Goal: Find specific page/section: Find specific page/section

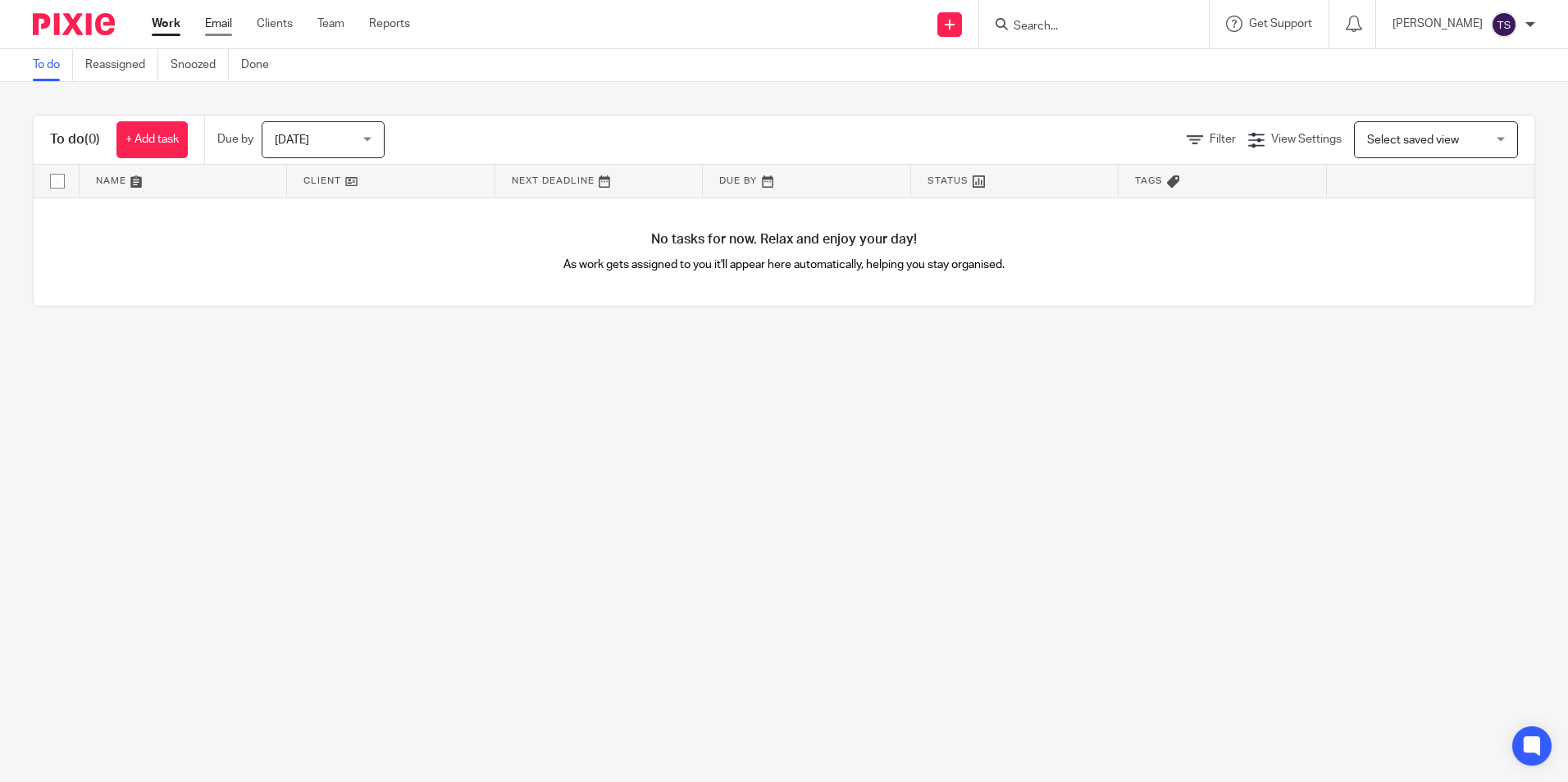
click at [208, 23] on link "Email" at bounding box center [218, 23] width 27 height 16
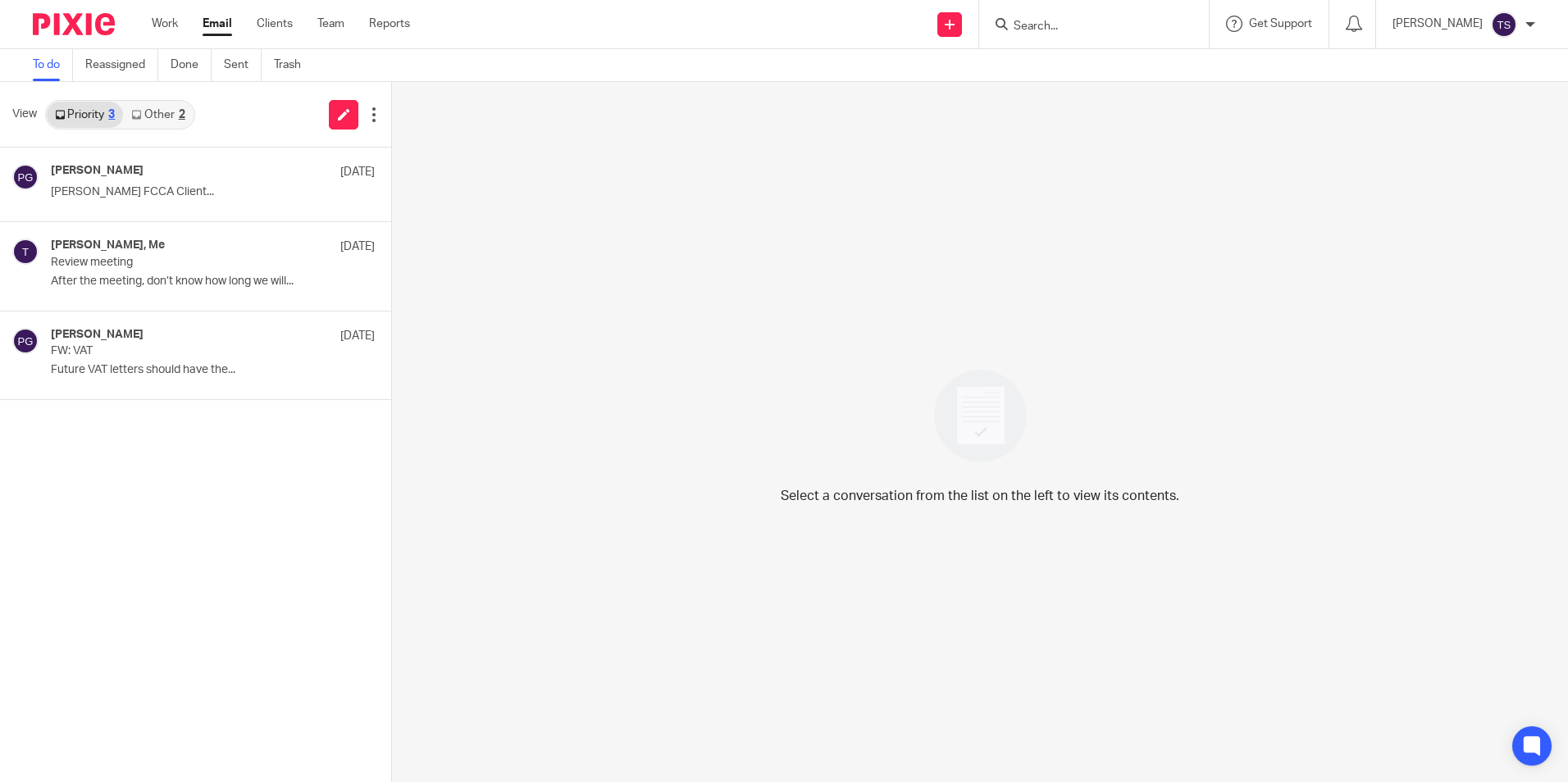
click at [142, 112] on link "Other 2" at bounding box center [158, 115] width 70 height 26
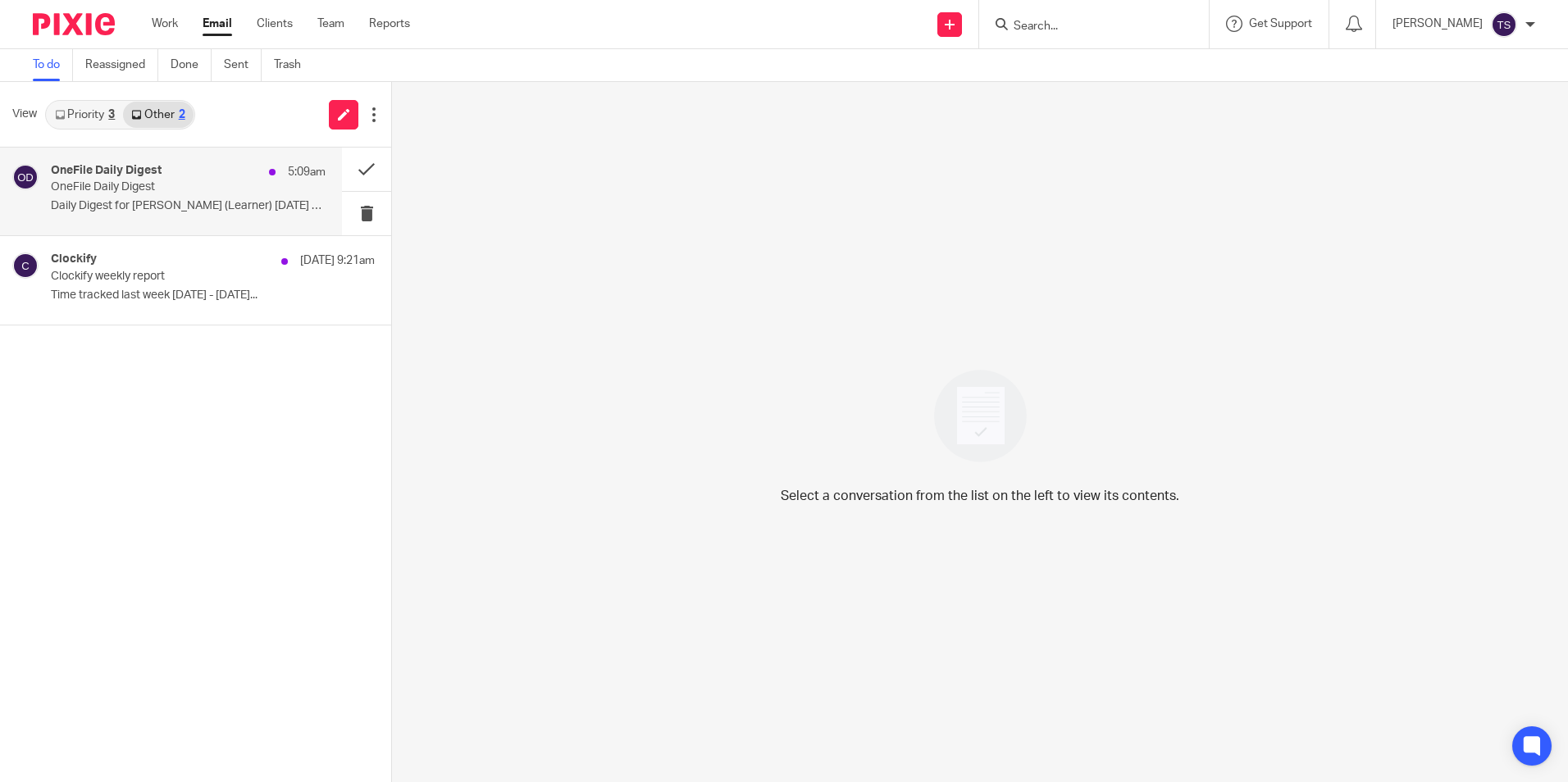
click at [169, 166] on div "OneFile Daily Digest 5:09am" at bounding box center [188, 172] width 275 height 16
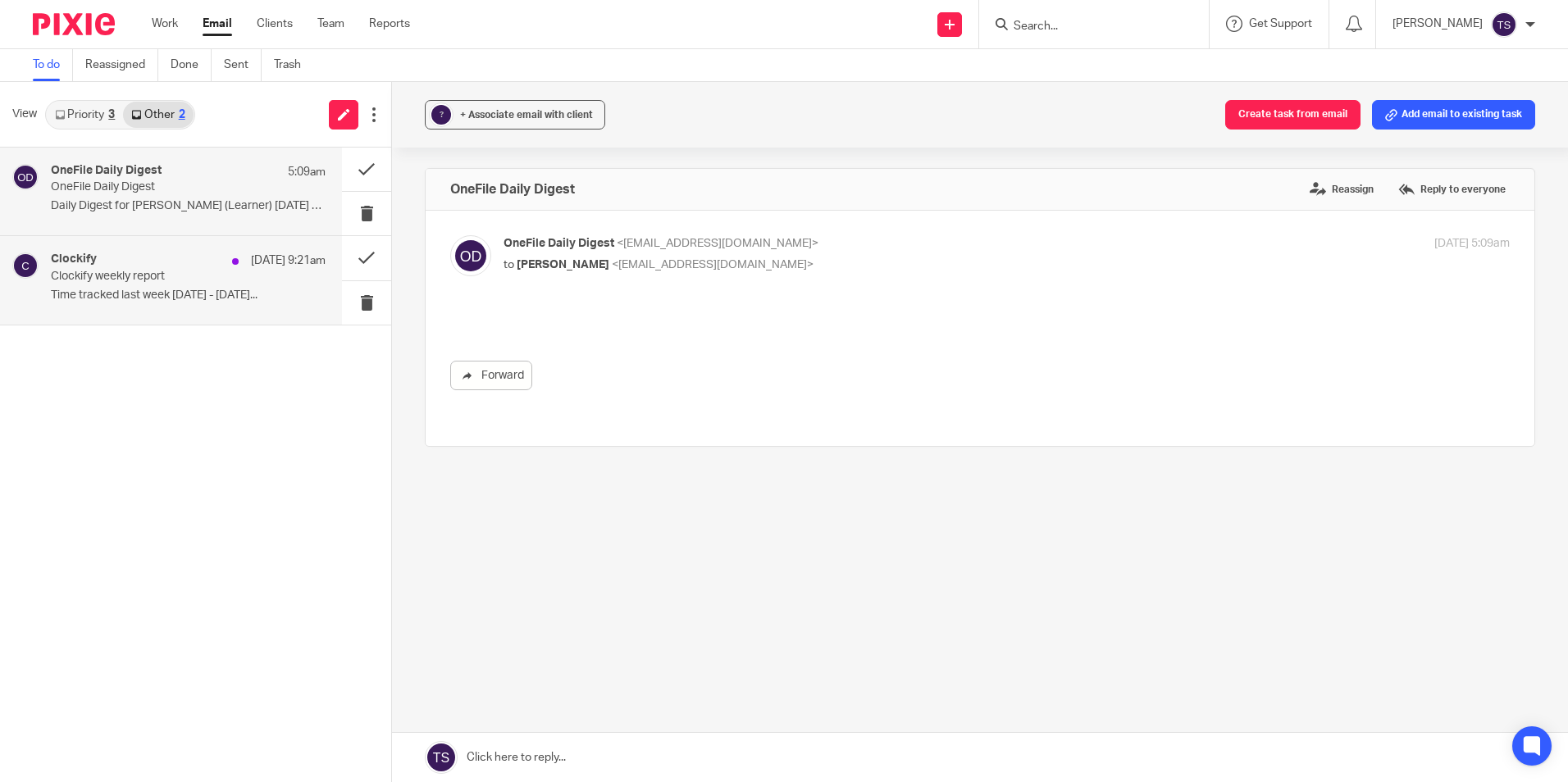
click at [193, 295] on p "Time tracked last week 18/08/2025 - 24/08/2025..." at bounding box center [188, 295] width 275 height 14
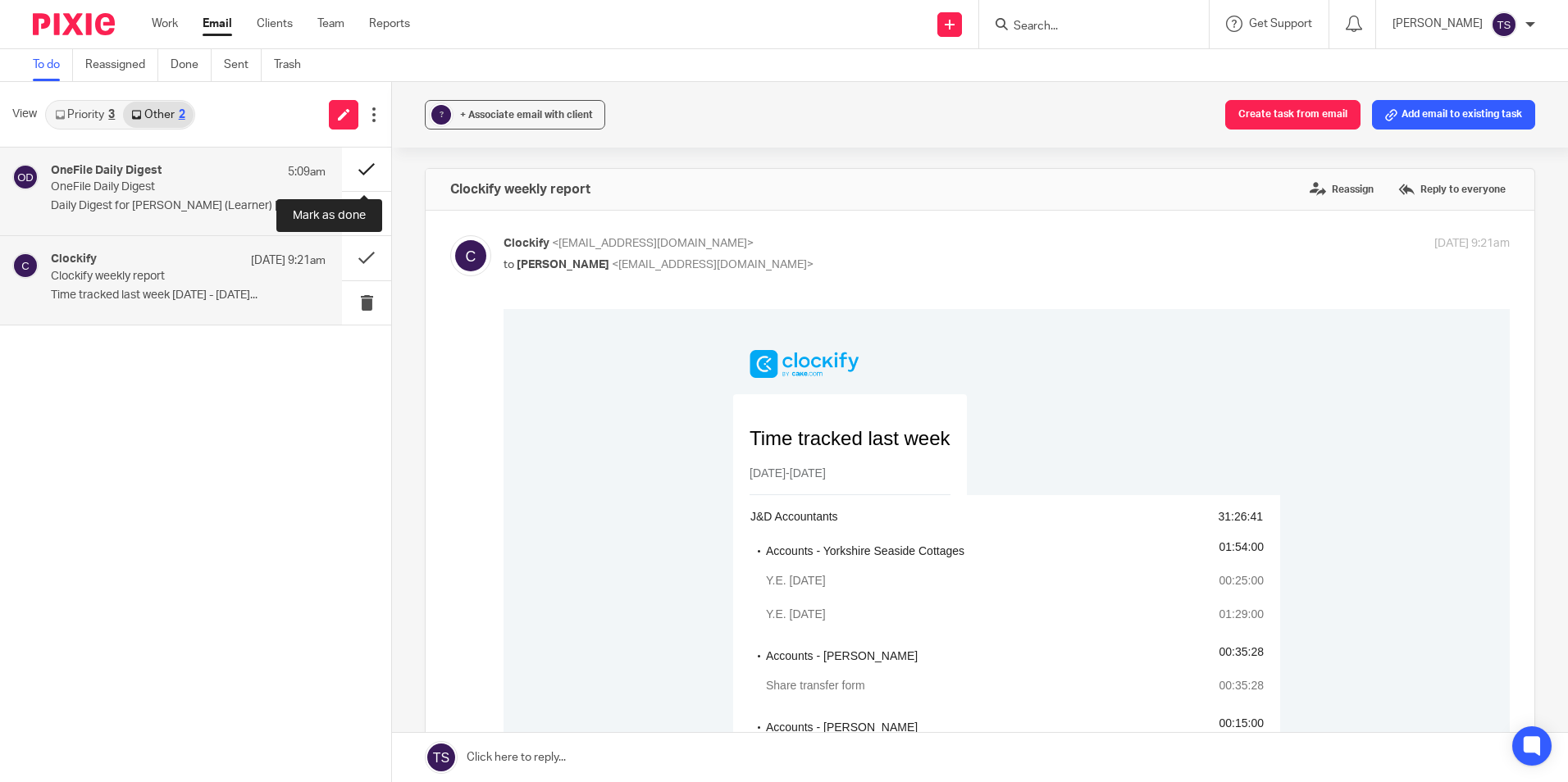
click at [377, 168] on button at bounding box center [366, 169] width 49 height 43
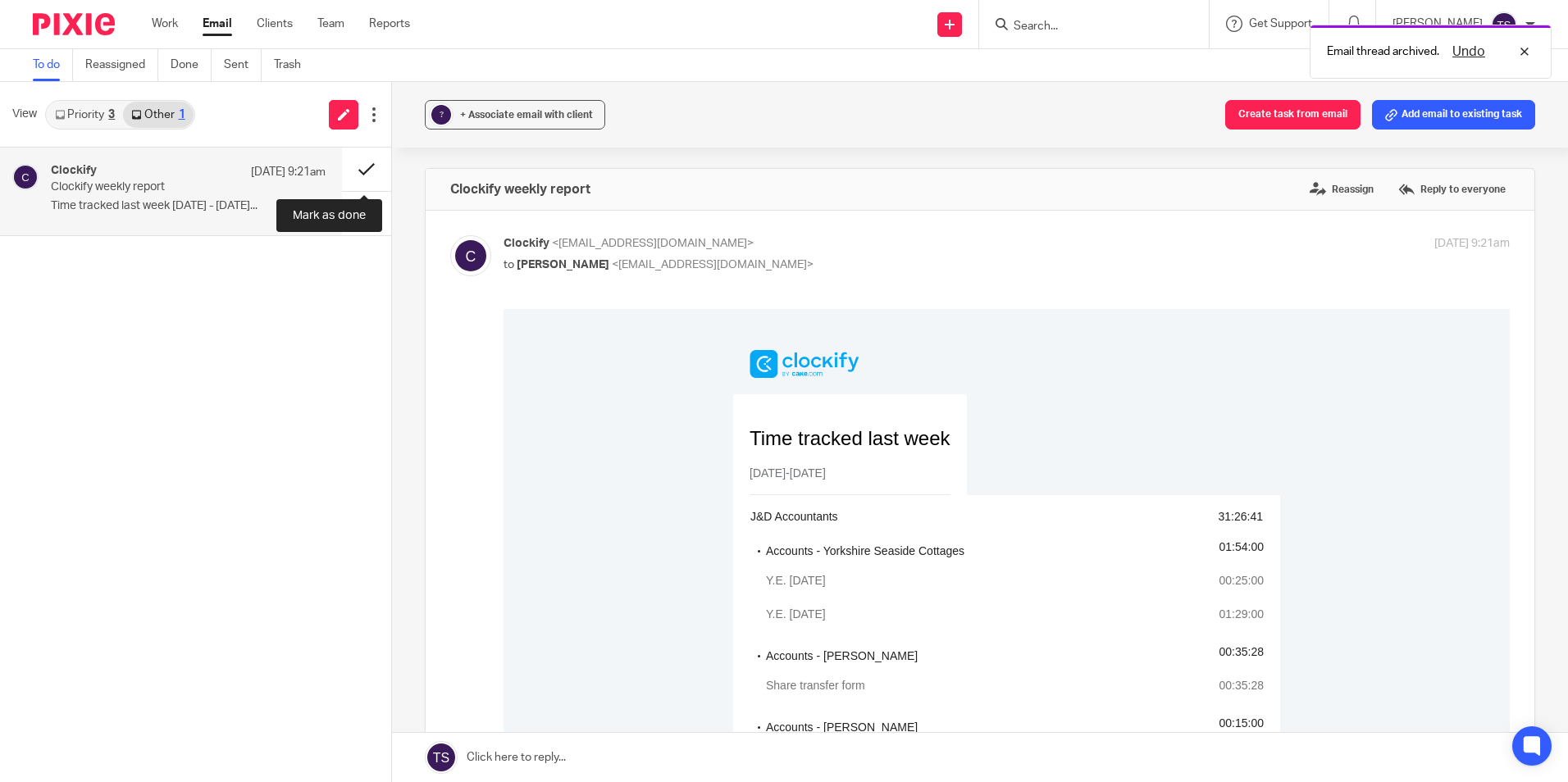
click at [370, 171] on button at bounding box center [366, 169] width 49 height 43
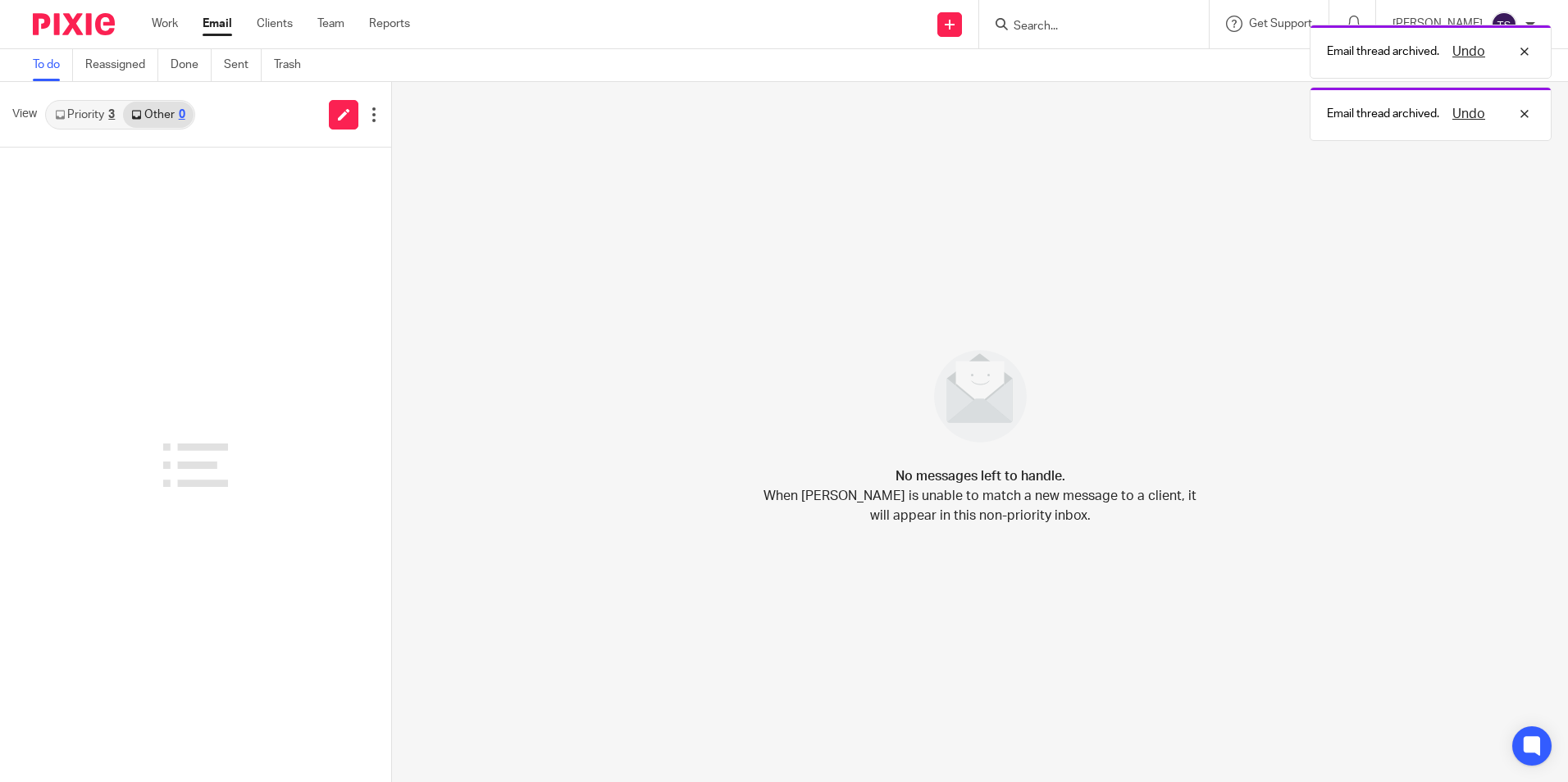
click at [77, 112] on link "Priority 3" at bounding box center [85, 115] width 76 height 26
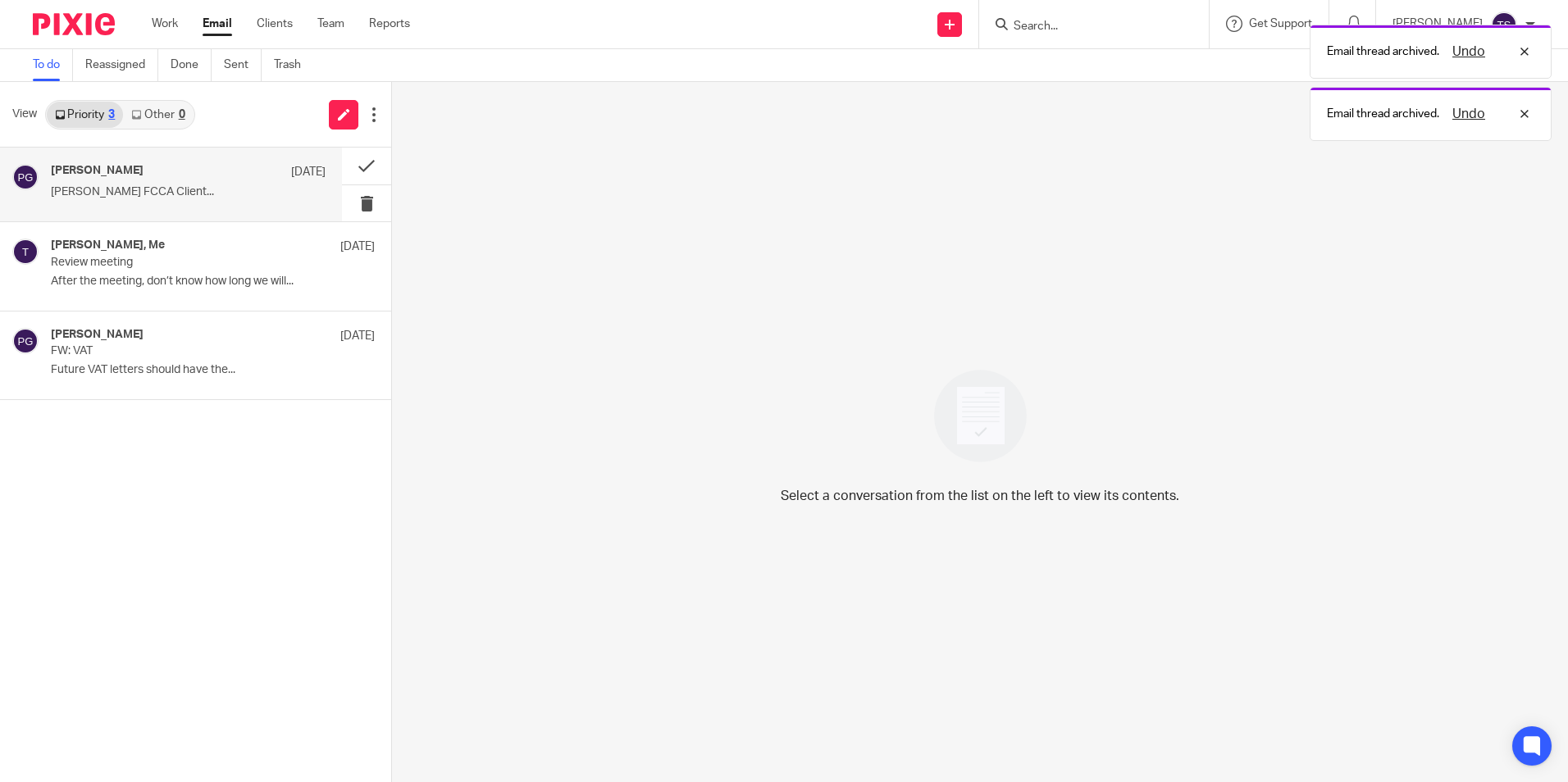
click at [157, 185] on div "Philip Green 22 Aug Philip Green FCCA Client..." at bounding box center [188, 185] width 275 height 41
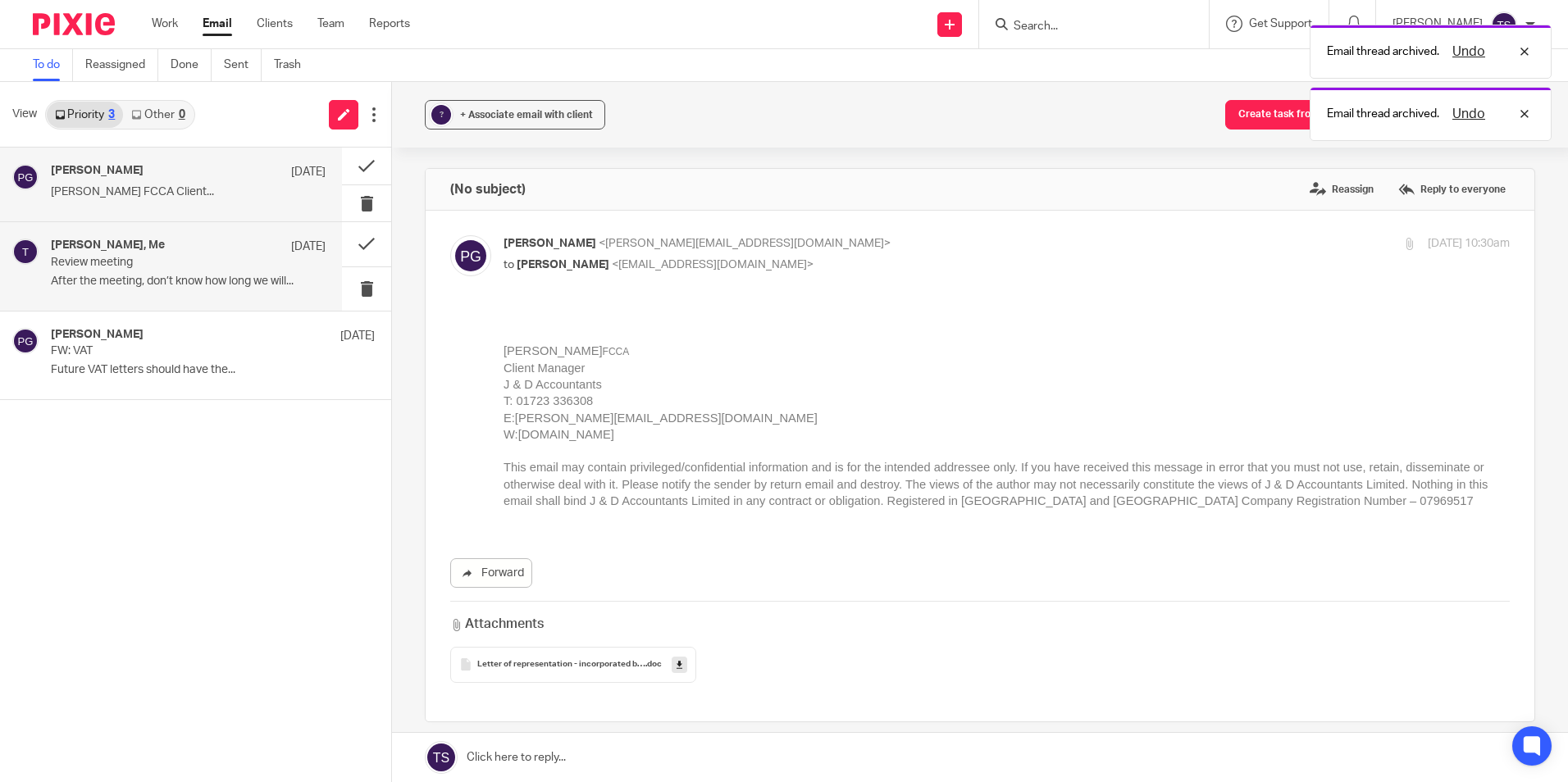
click at [196, 273] on div "Dominic Watkins, Me 22 Aug Review meeting After the meeting, don’t know how lon…" at bounding box center [188, 266] width 275 height 55
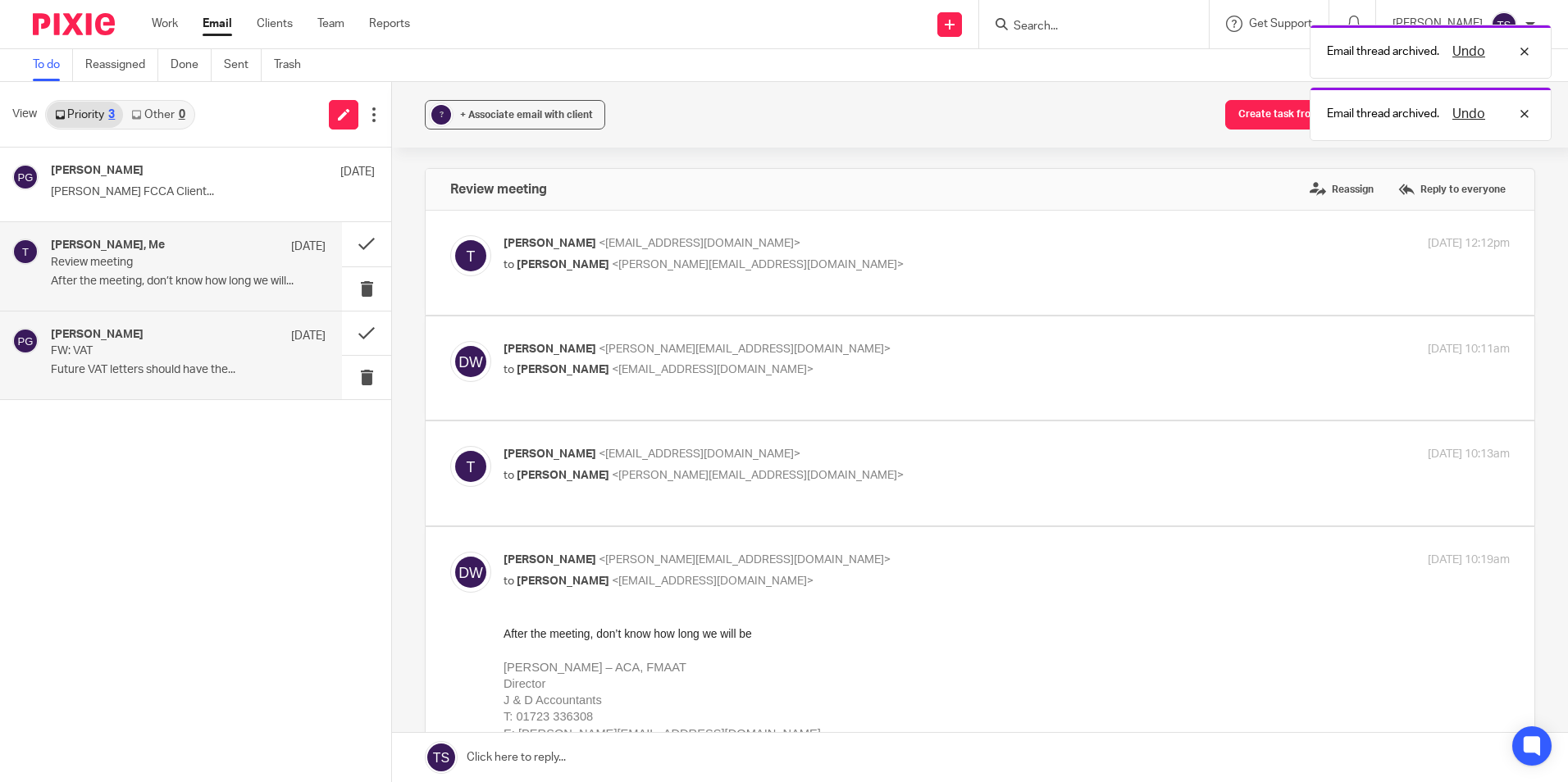
click at [221, 375] on p "Future VAT letters should have the..." at bounding box center [188, 370] width 275 height 14
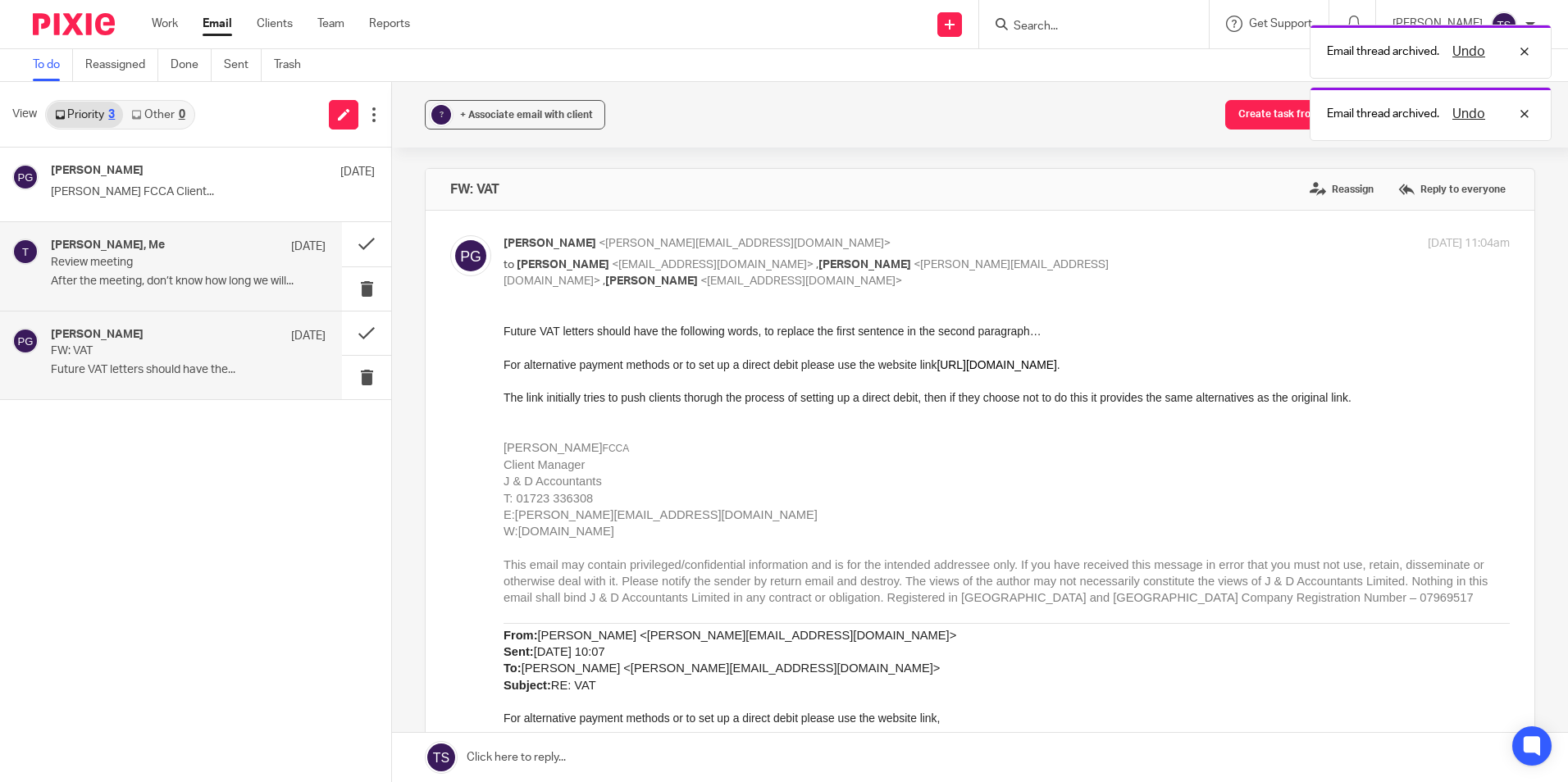
click at [243, 260] on p "Review meeting" at bounding box center [161, 262] width 220 height 14
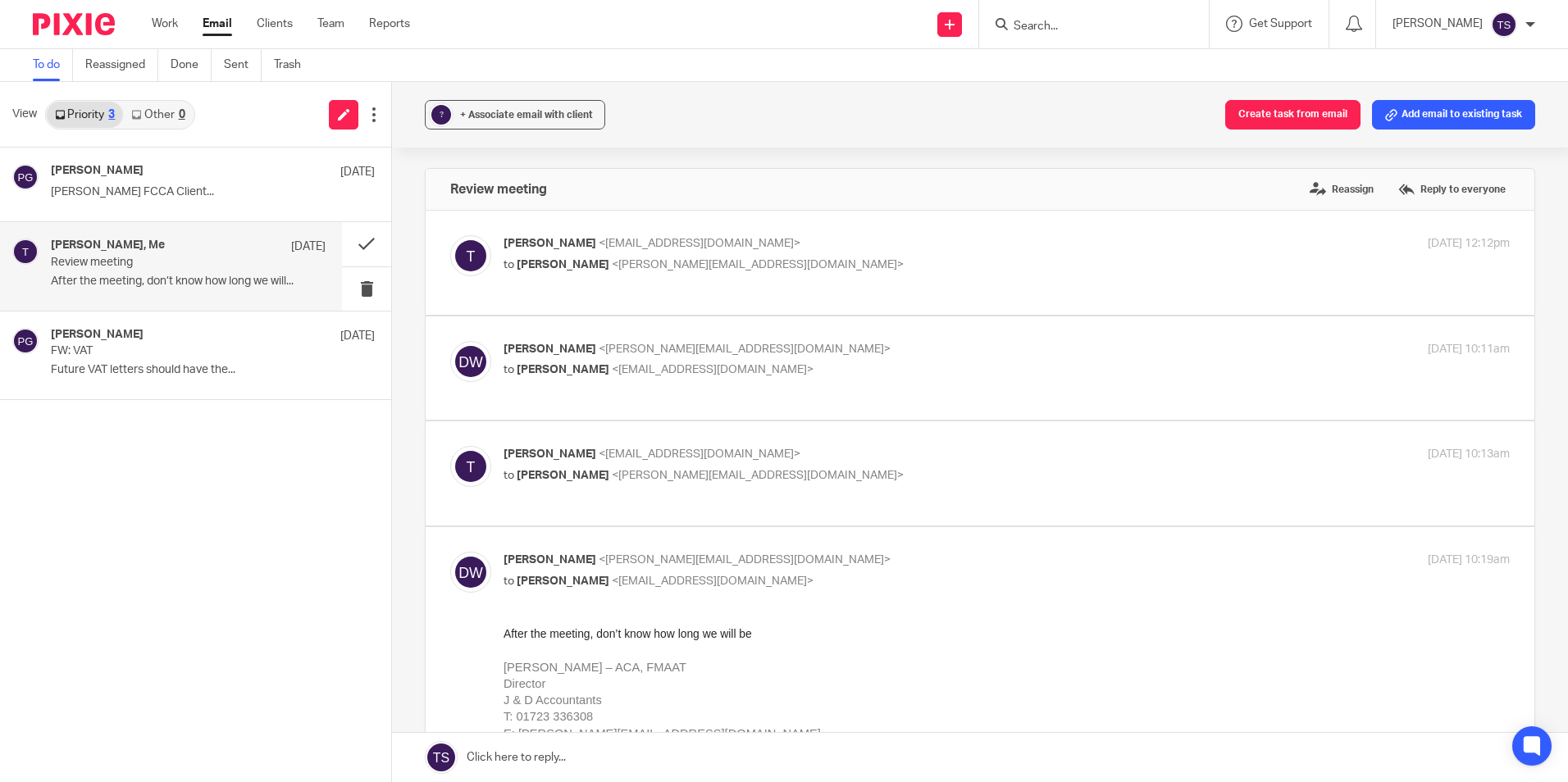
click at [689, 150] on div "? + Associate email with client Create task from email Add email to existing ta…" at bounding box center [980, 432] width 1176 height 700
click at [1091, 17] on form at bounding box center [1099, 24] width 174 height 21
click at [1104, 27] on input "Search" at bounding box center [1085, 27] width 148 height 15
type input "sb"
click at [1137, 54] on link at bounding box center [1129, 71] width 241 height 38
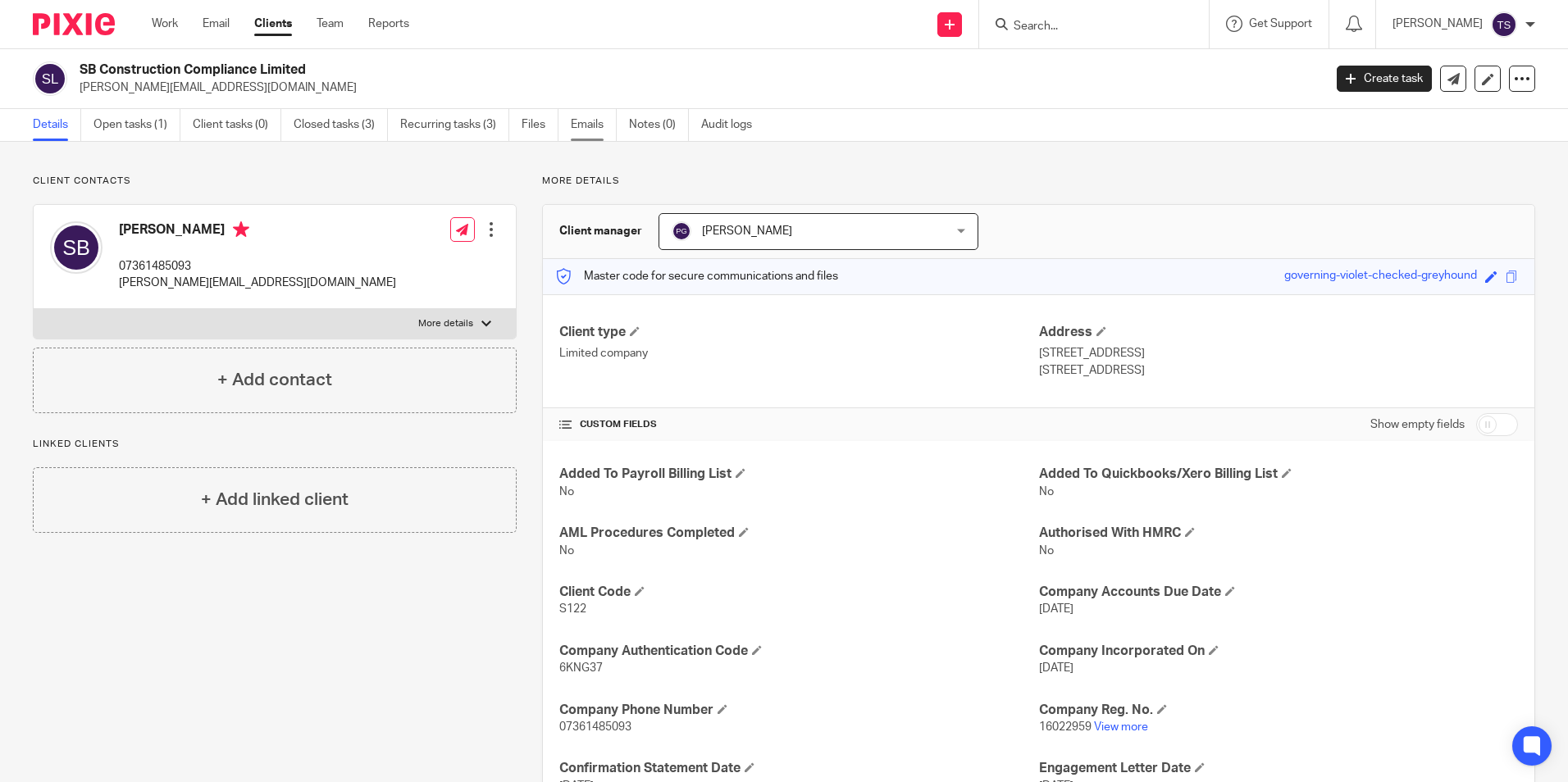
click at [586, 129] on link "Emails" at bounding box center [593, 124] width 46 height 32
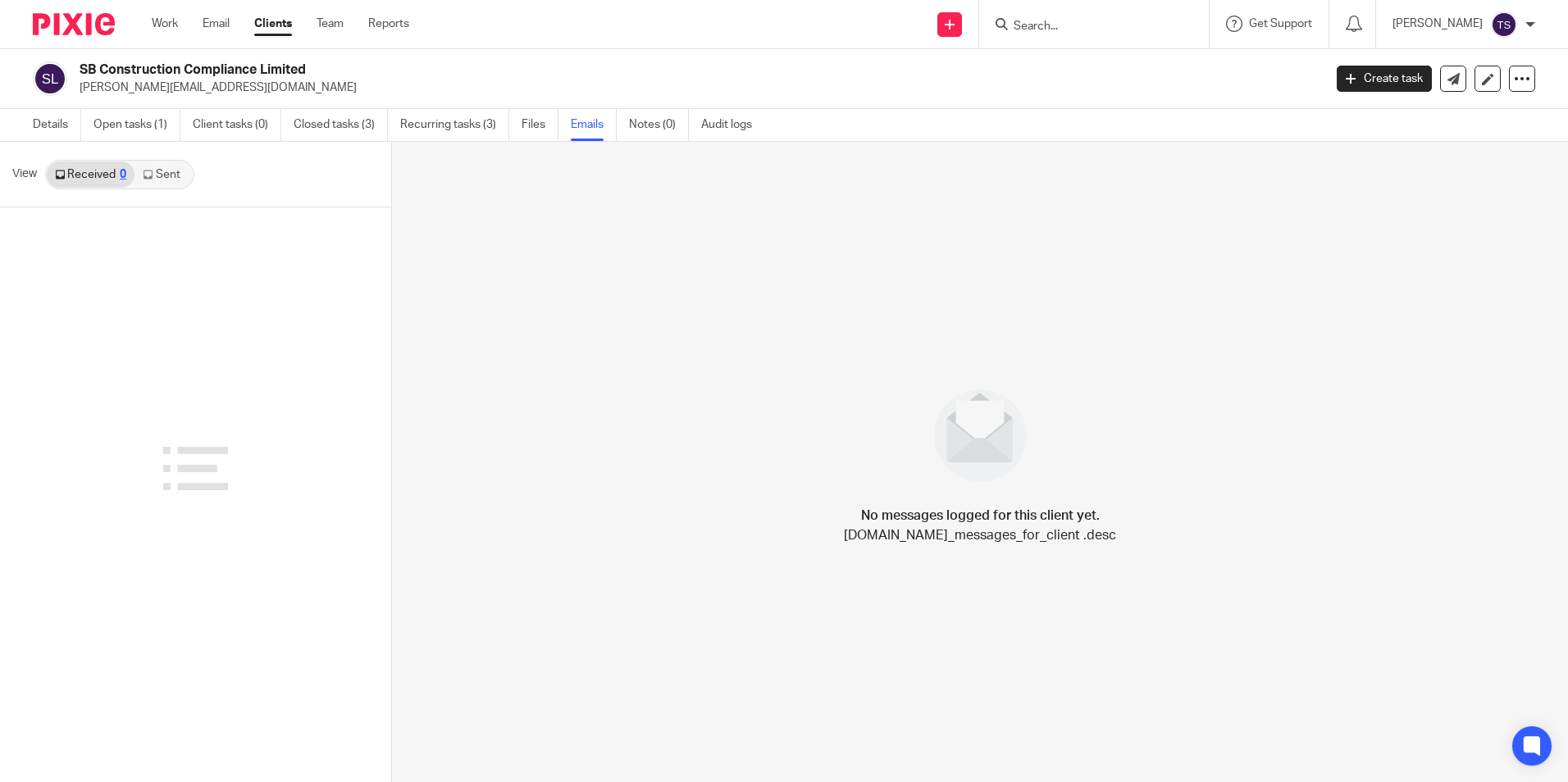
click at [167, 171] on link "Sent" at bounding box center [163, 174] width 58 height 26
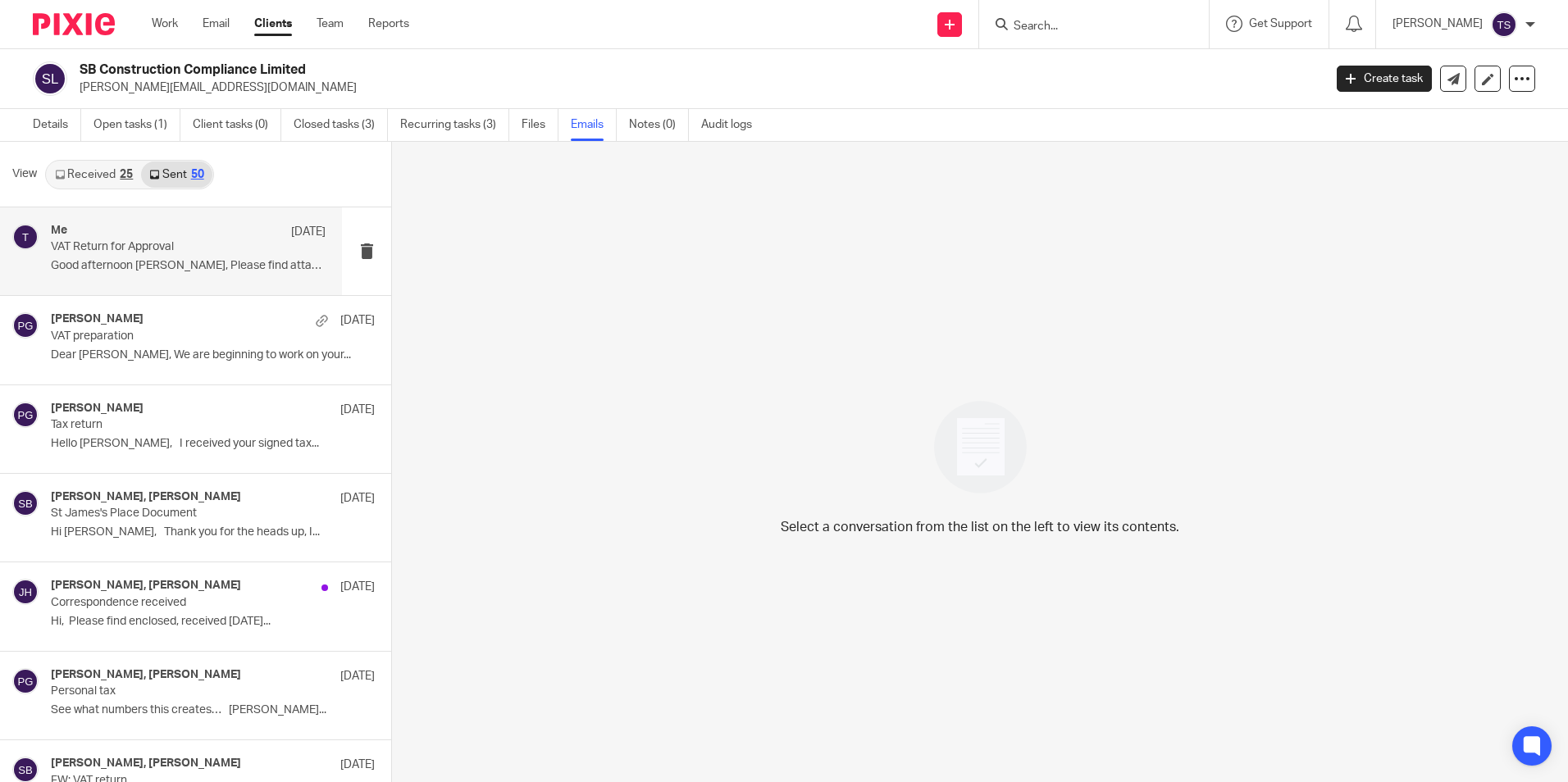
click at [126, 233] on div "Me [DATE]" at bounding box center [188, 231] width 275 height 16
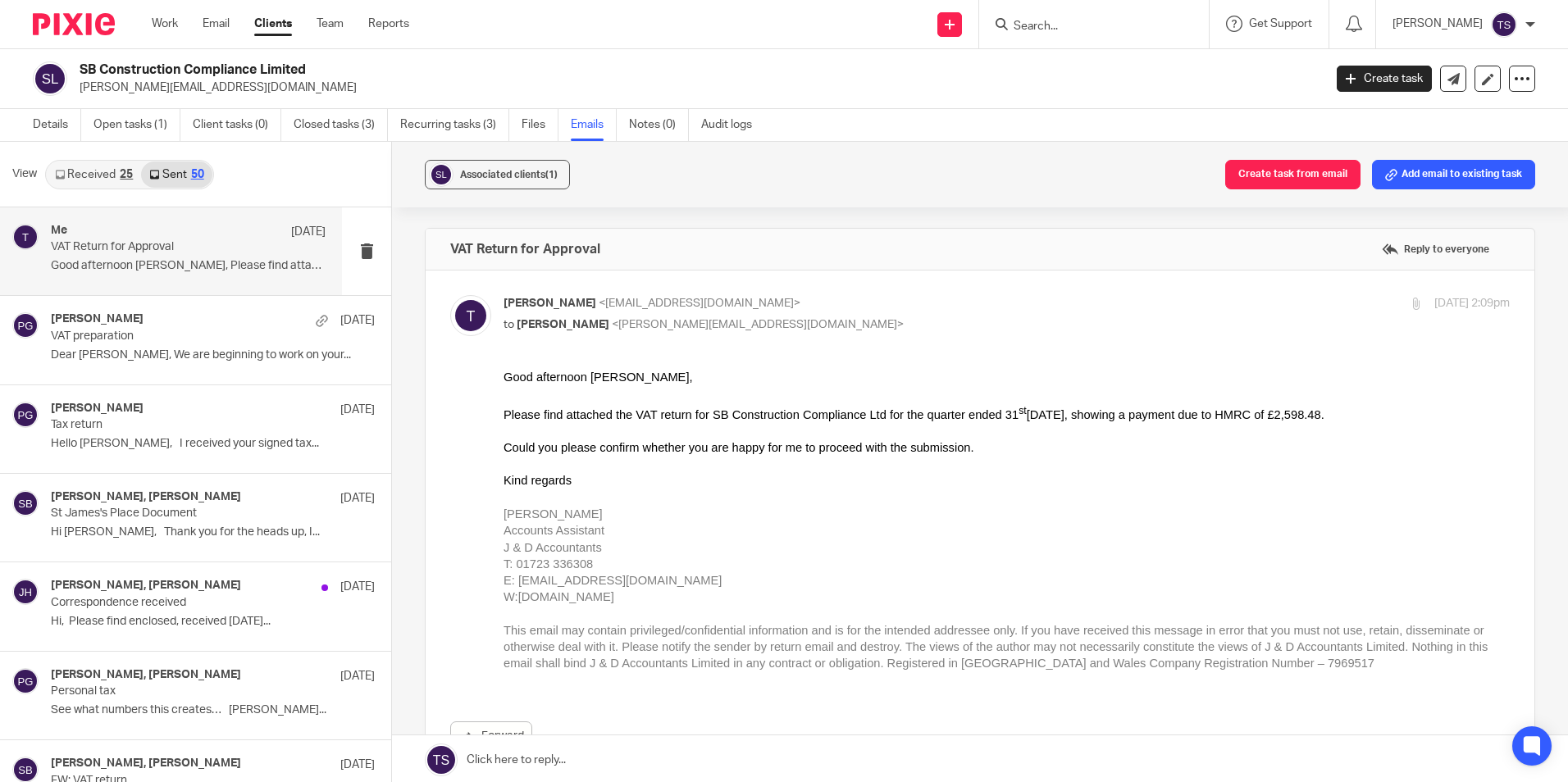
click at [882, 493] on div at bounding box center [1007, 497] width 1007 height 16
click at [92, 179] on link "Received 25" at bounding box center [93, 174] width 94 height 26
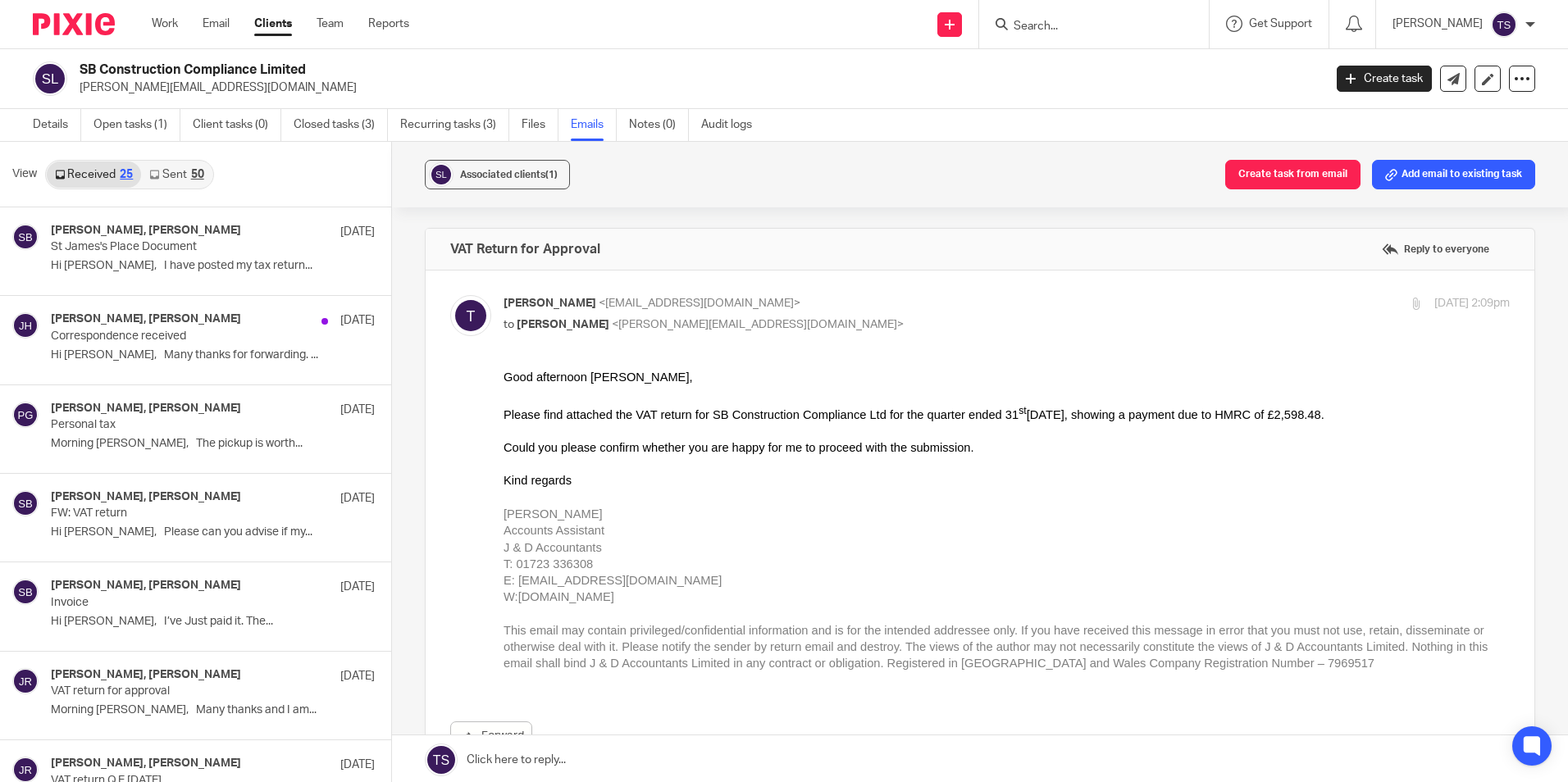
scroll to position [3, 0]
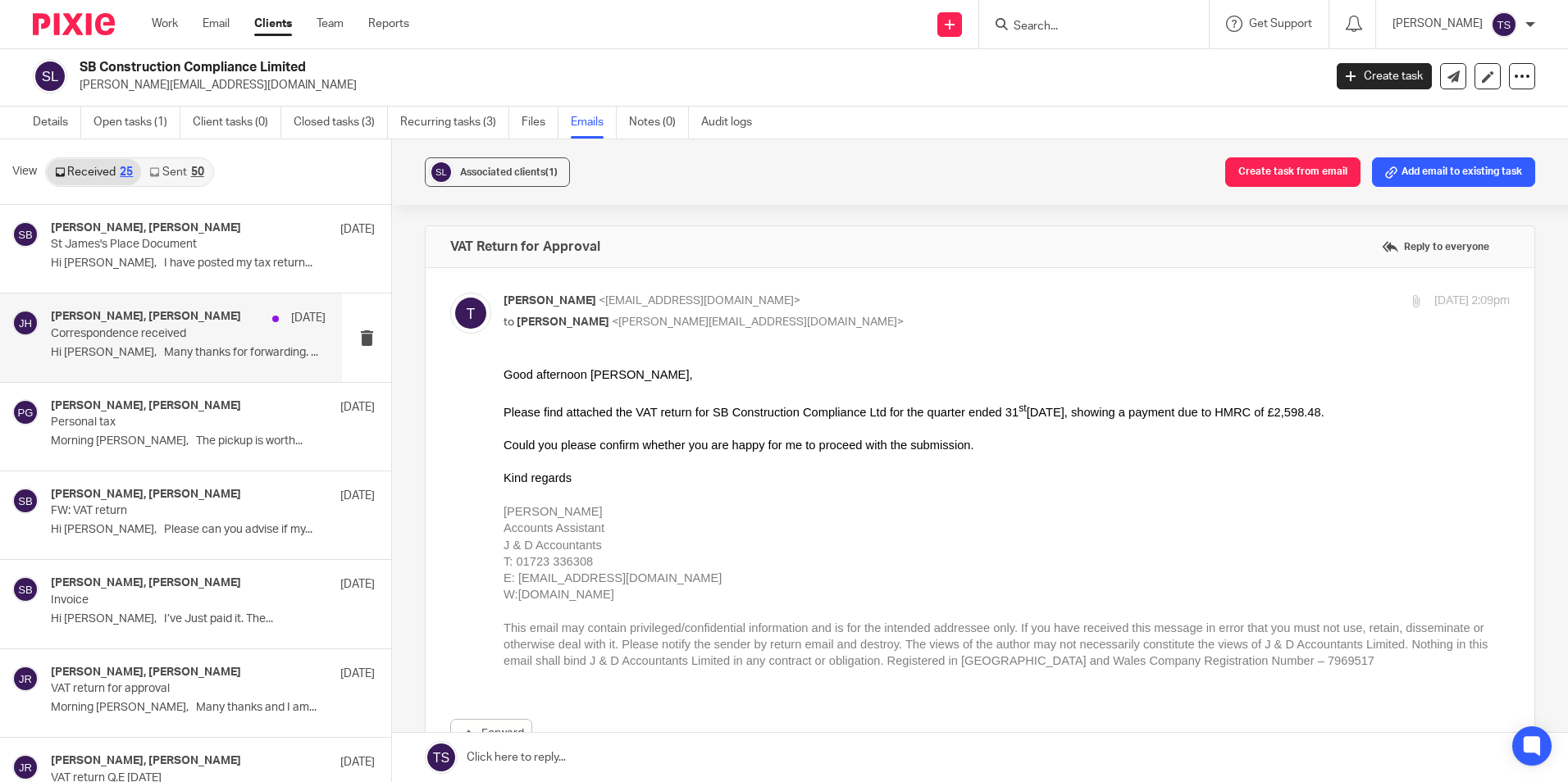
click at [218, 365] on div "[PERSON_NAME], [PERSON_NAME] [DATE] Correspondence received Hi [PERSON_NAME], M…" at bounding box center [188, 337] width 275 height 55
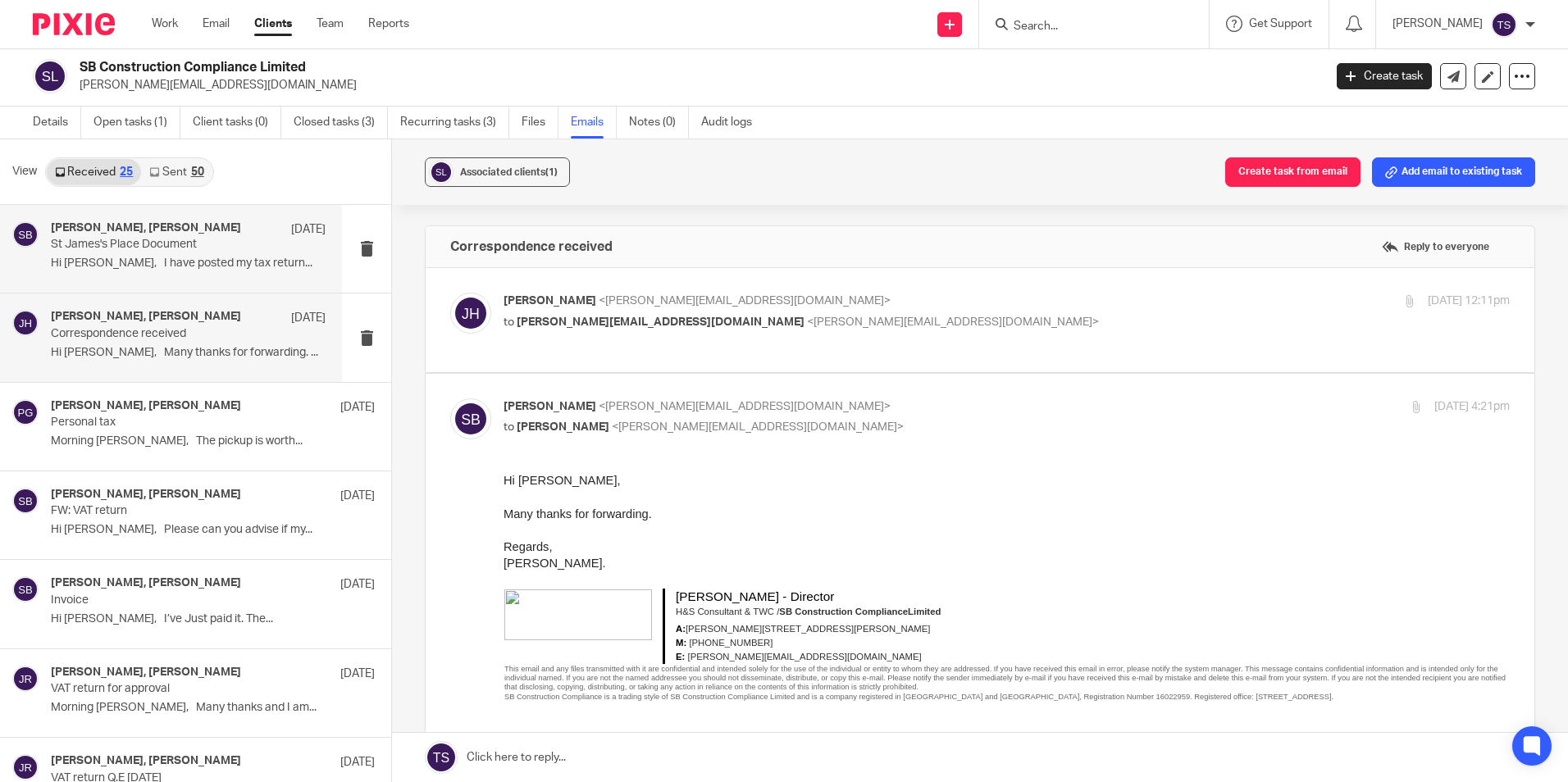
scroll to position [0, 0]
click at [189, 268] on p "Hi [PERSON_NAME], I have posted my tax return..." at bounding box center [188, 263] width 275 height 14
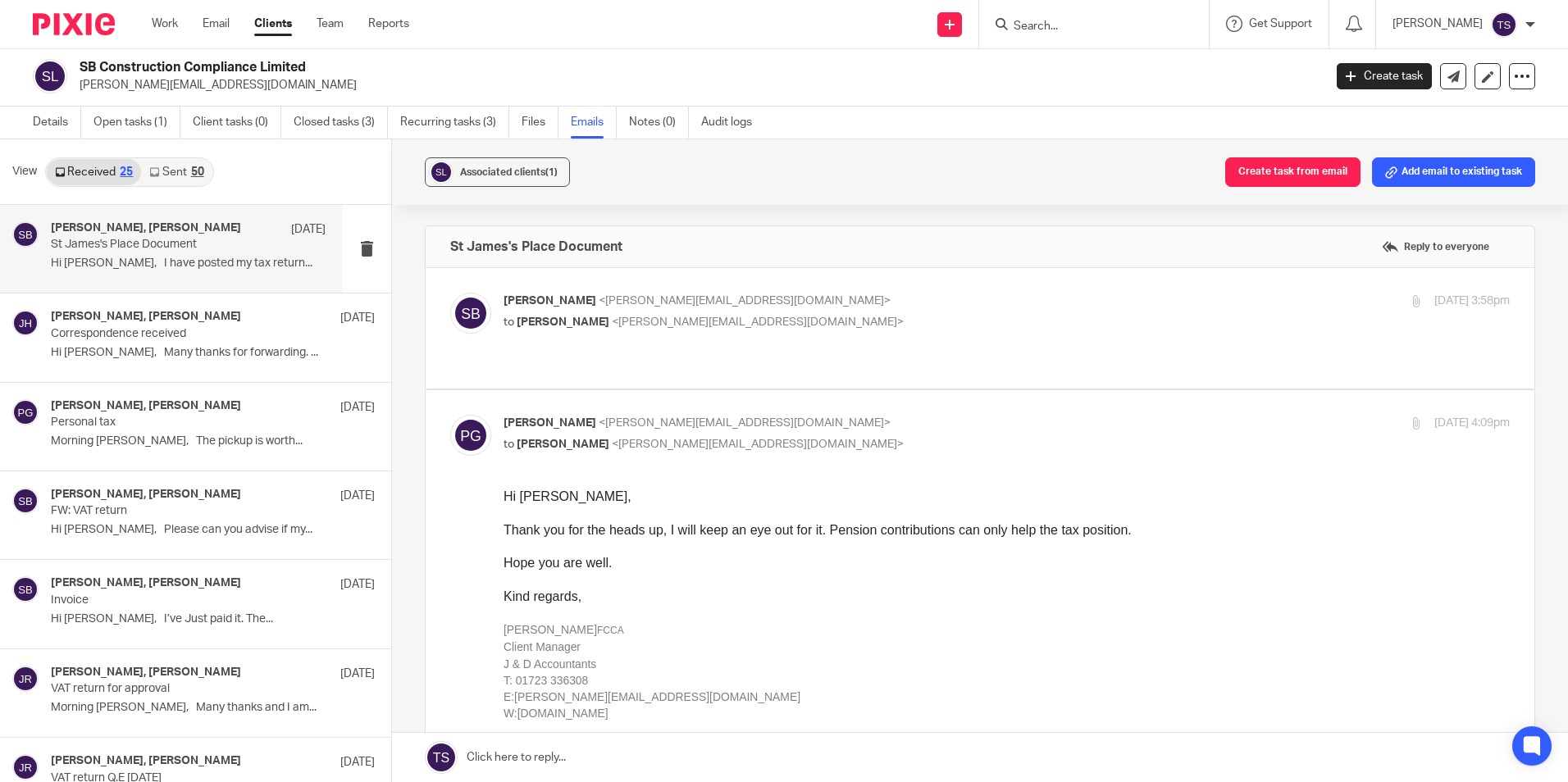
click at [175, 167] on link "Sent 50" at bounding box center [176, 172] width 71 height 26
